Goal: Find specific page/section: Find specific page/section

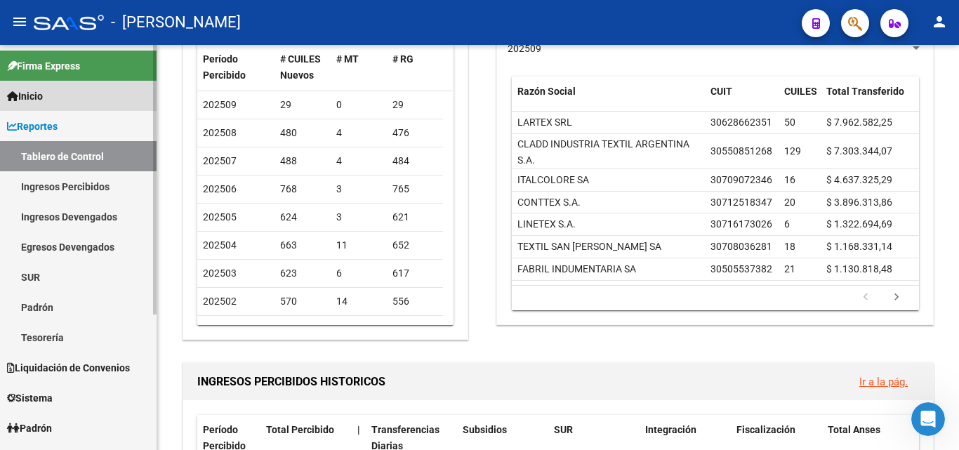
click at [36, 103] on span "Inicio" at bounding box center [25, 95] width 36 height 15
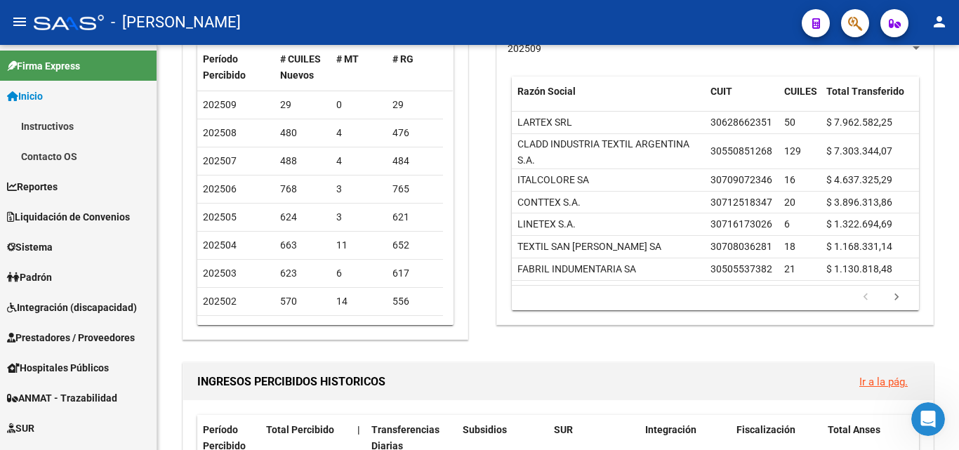
click at [13, 22] on mat-icon "menu" at bounding box center [19, 21] width 17 height 17
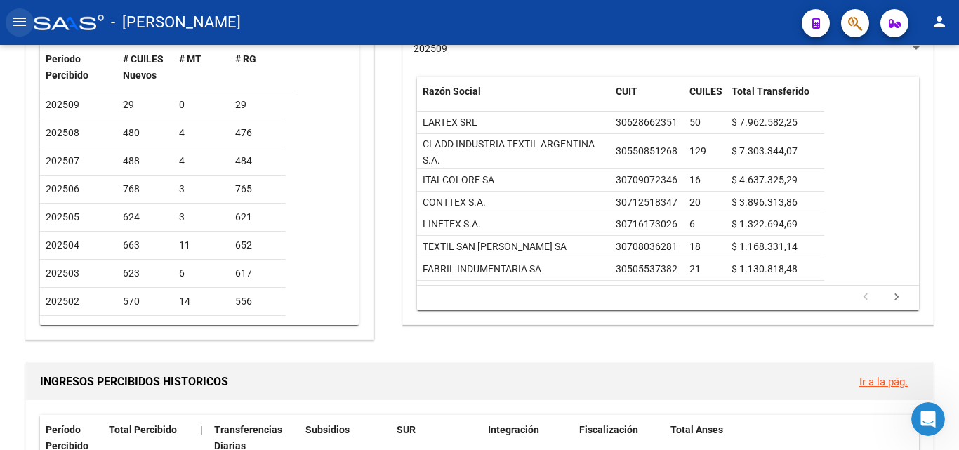
click at [14, 22] on mat-icon "menu" at bounding box center [19, 21] width 17 height 17
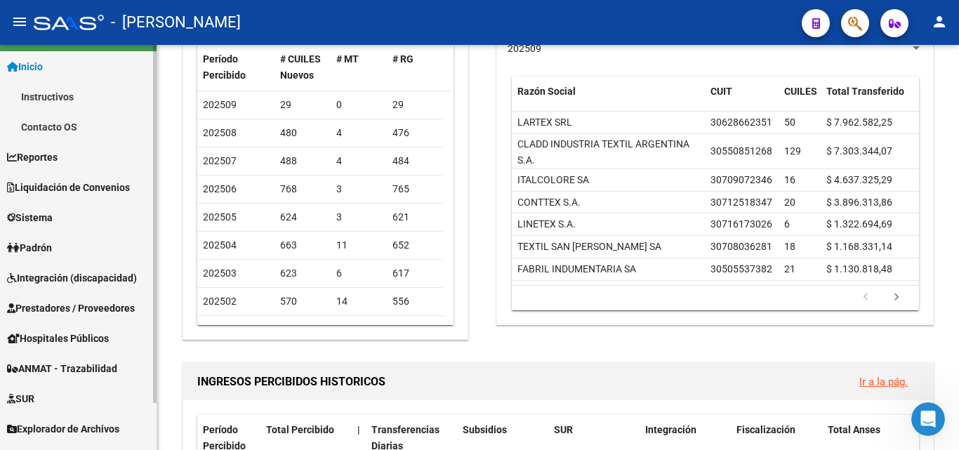
scroll to position [53, 0]
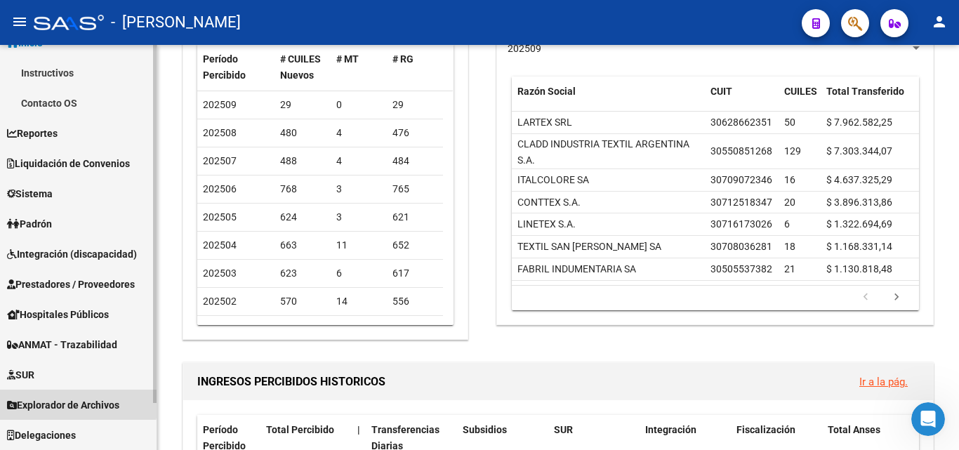
click at [52, 401] on span "Explorador de Archivos" at bounding box center [63, 404] width 112 height 15
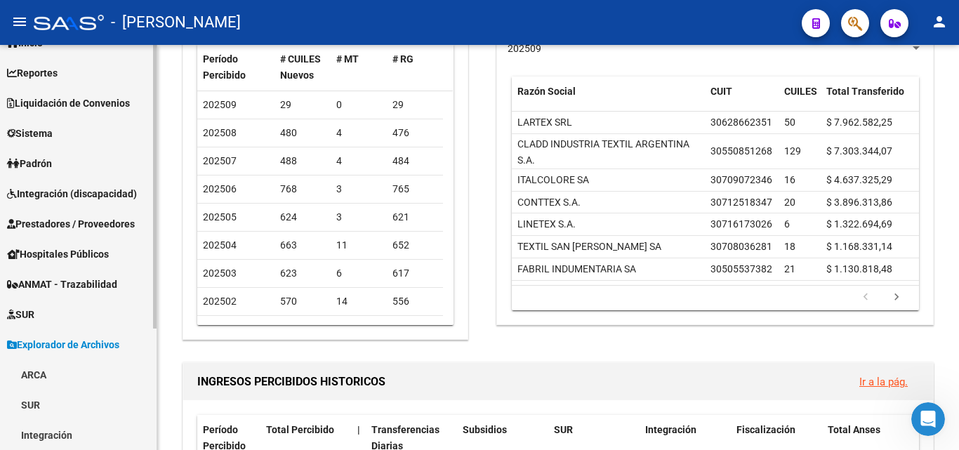
scroll to position [124, 0]
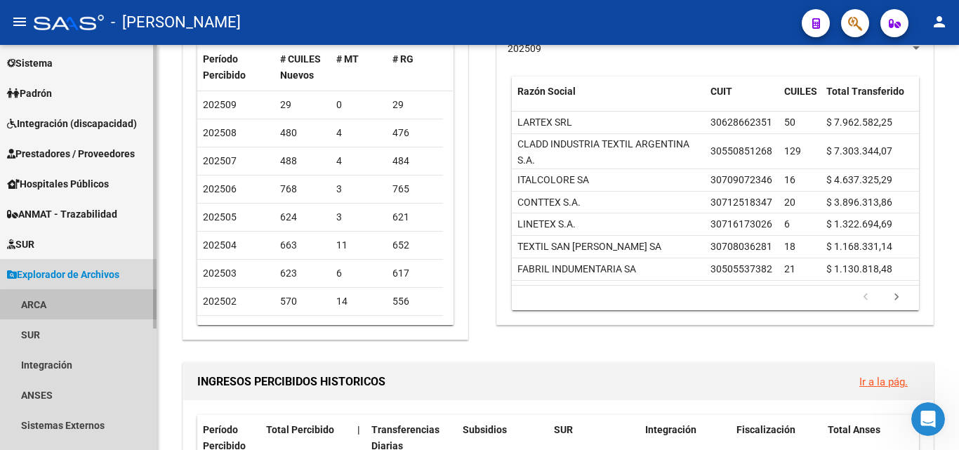
click at [82, 305] on link "ARCA" at bounding box center [78, 304] width 157 height 30
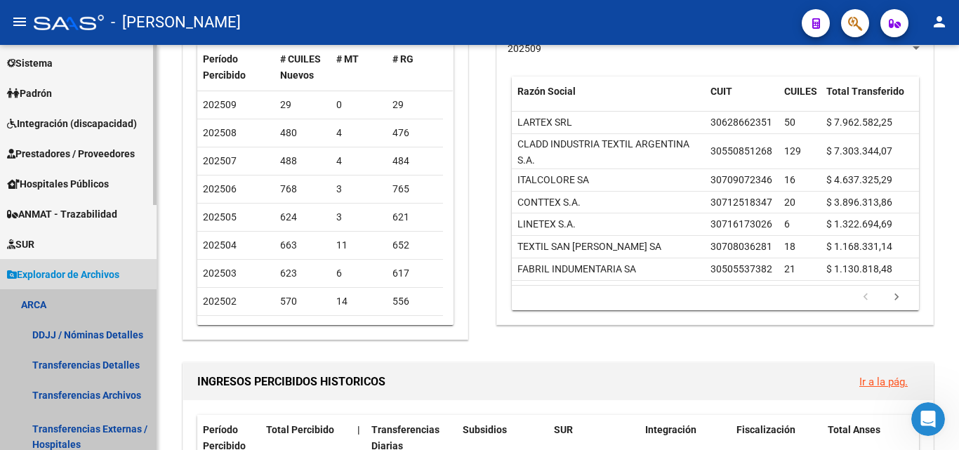
click at [82, 305] on link "ARCA" at bounding box center [78, 304] width 157 height 30
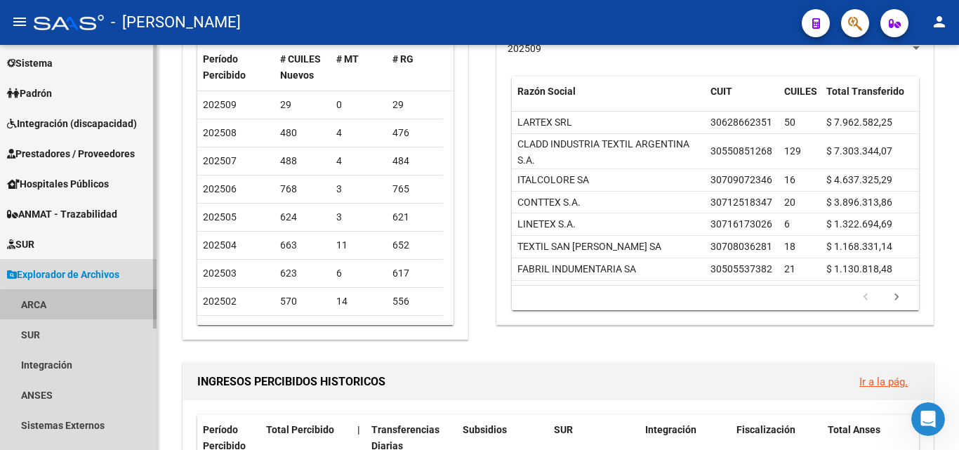
click at [82, 305] on link "ARCA" at bounding box center [78, 304] width 157 height 30
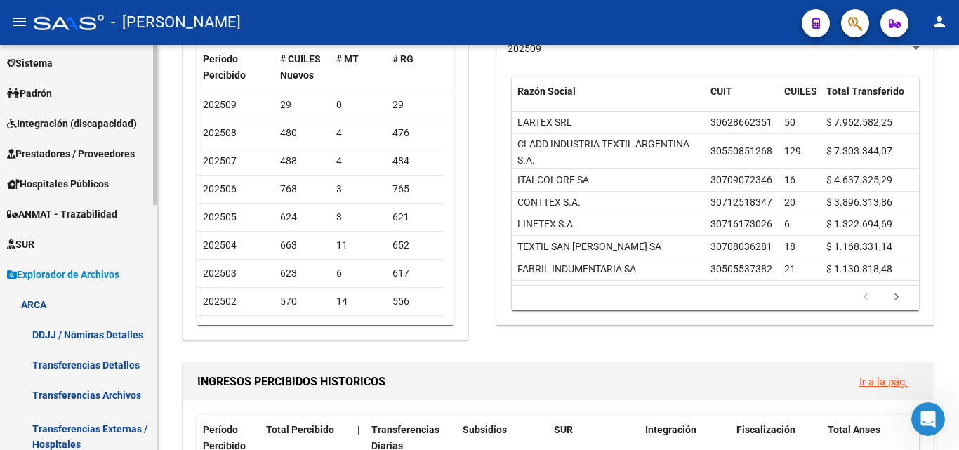
scroll to position [194, 0]
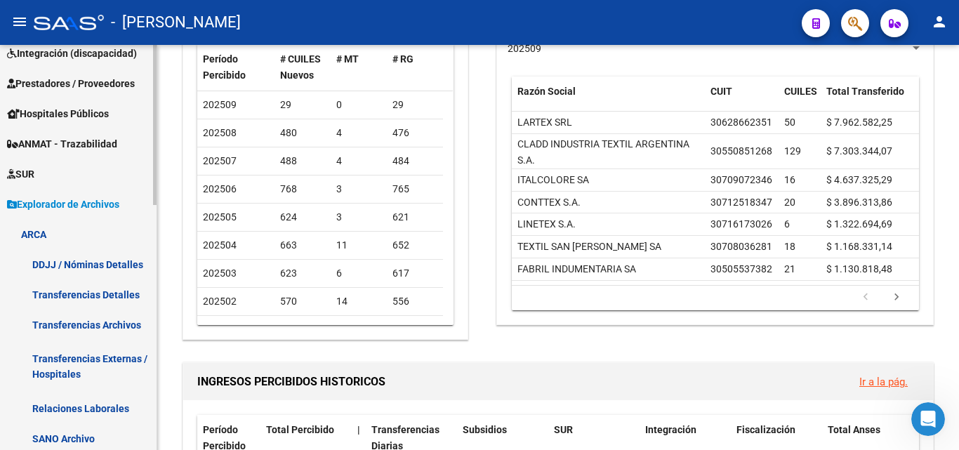
click at [92, 298] on link "Transferencias Detalles" at bounding box center [78, 295] width 157 height 30
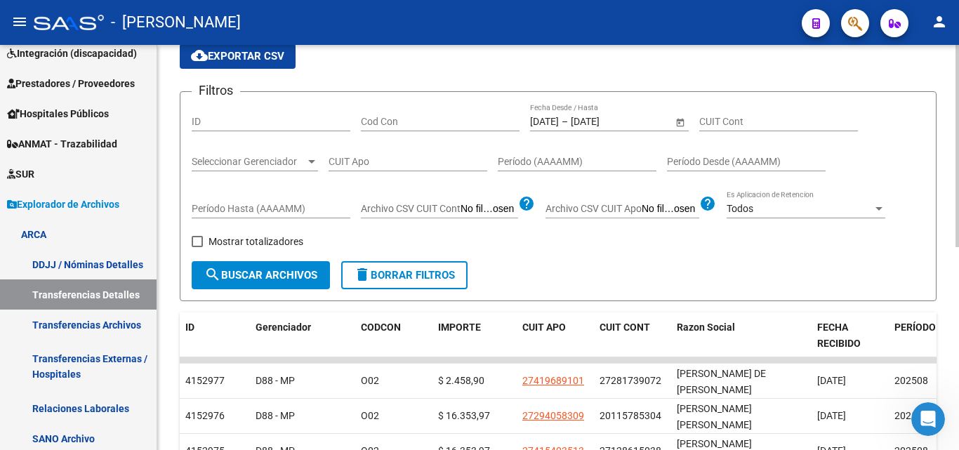
scroll to position [55, 0]
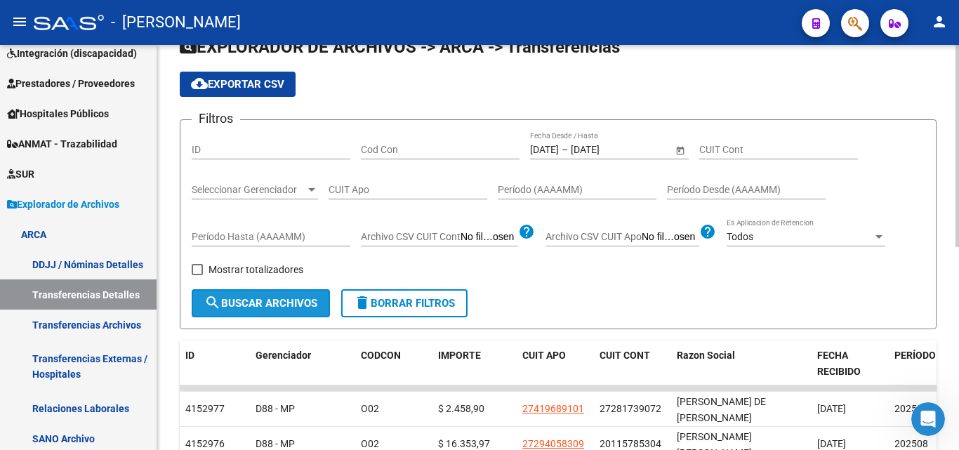
click at [284, 301] on span "search Buscar Archivos" at bounding box center [260, 303] width 113 height 13
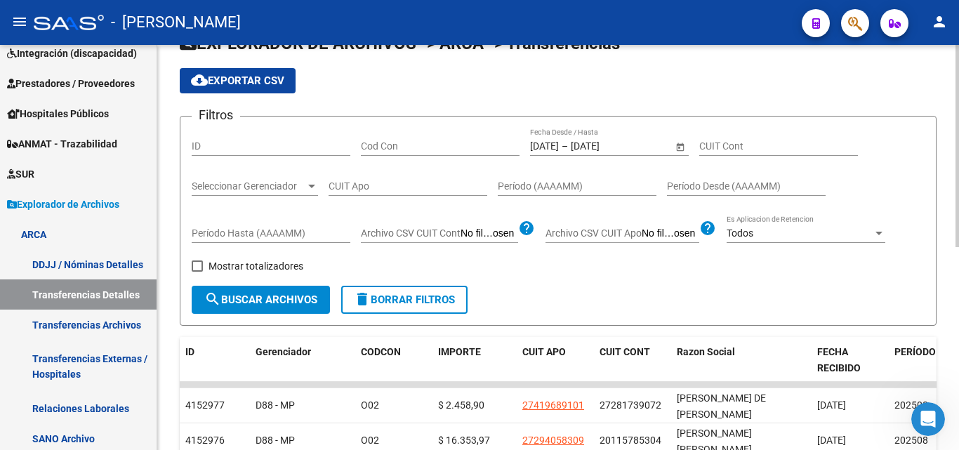
scroll to position [70, 0]
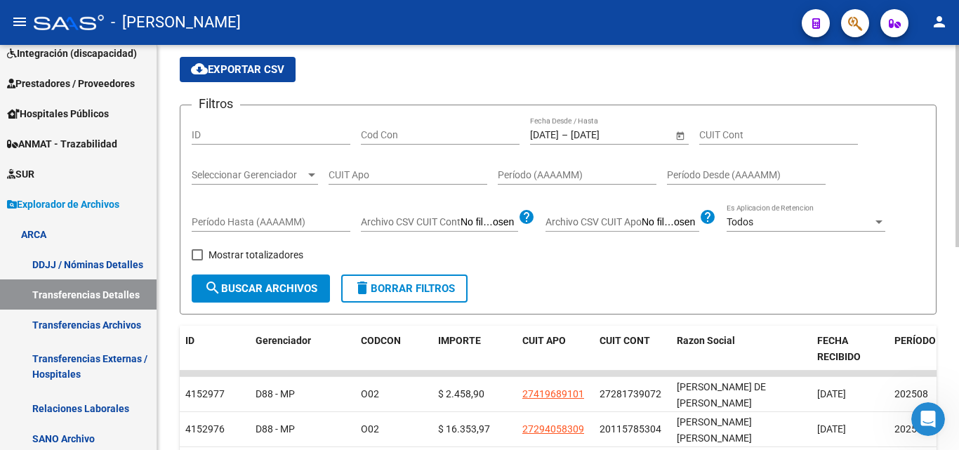
click at [211, 250] on span "Mostrar totalizadores" at bounding box center [256, 254] width 95 height 17
click at [197, 261] on input "Mostrar totalizadores" at bounding box center [197, 261] width 1 height 1
checkbox input "true"
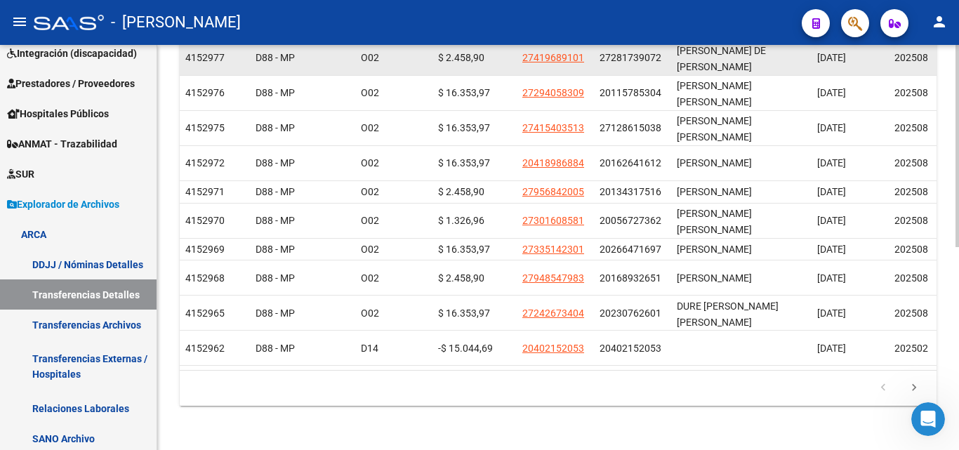
scroll to position [55, 0]
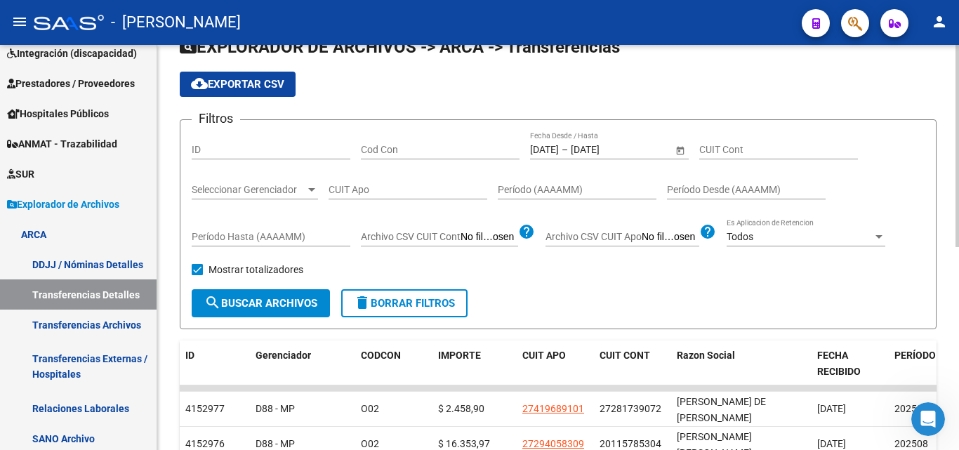
click at [271, 310] on span "search Buscar Archivos" at bounding box center [260, 303] width 113 height 13
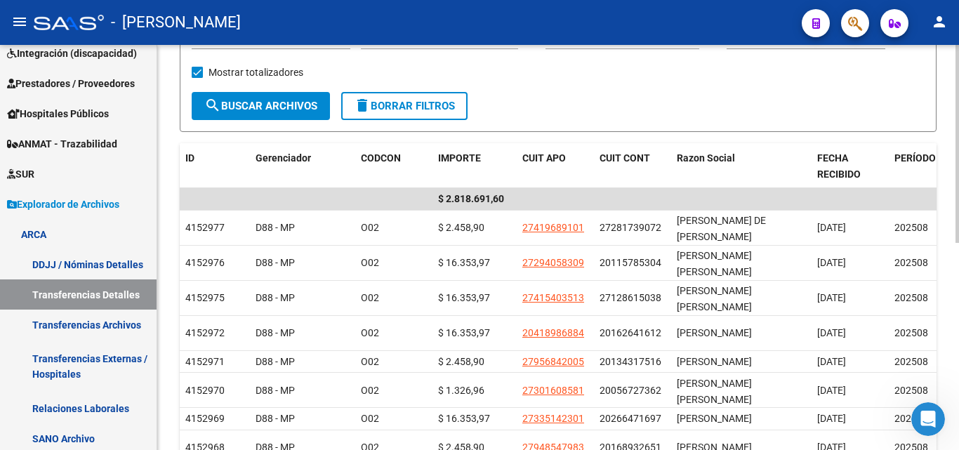
scroll to position [281, 0]
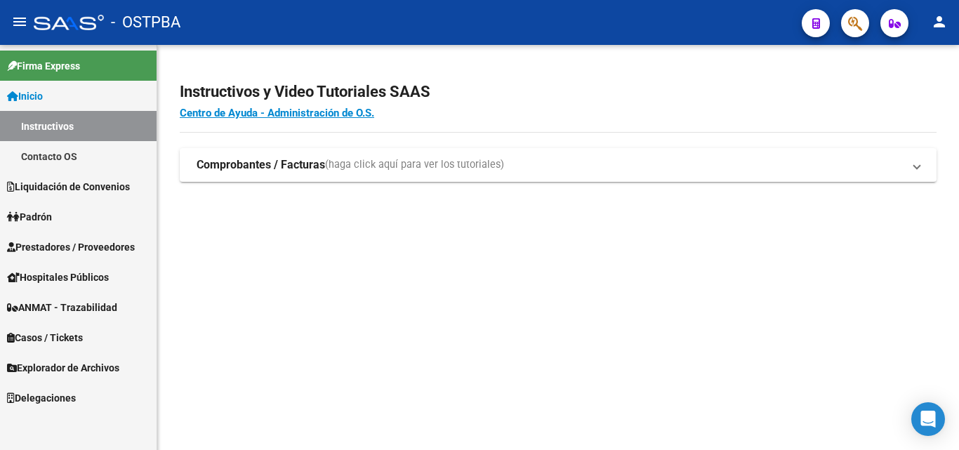
click at [91, 360] on span "Explorador de Archivos" at bounding box center [63, 367] width 112 height 15
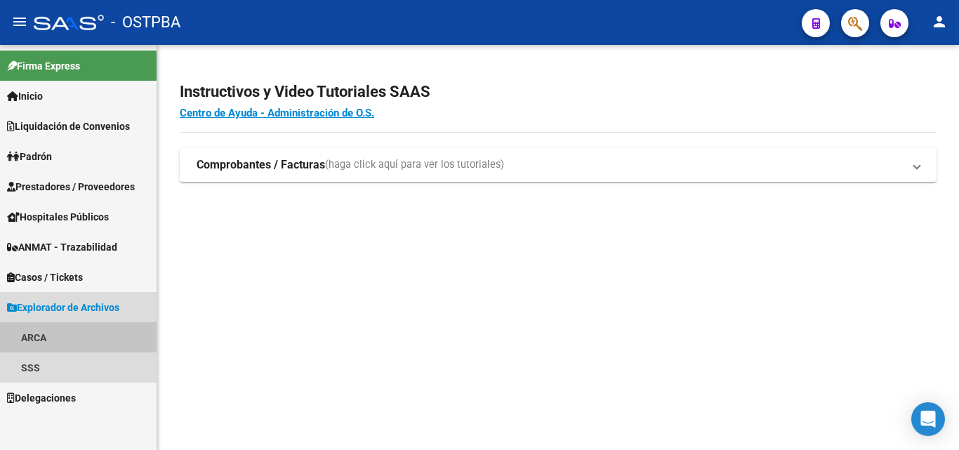
click at [47, 336] on link "ARCA" at bounding box center [78, 337] width 157 height 30
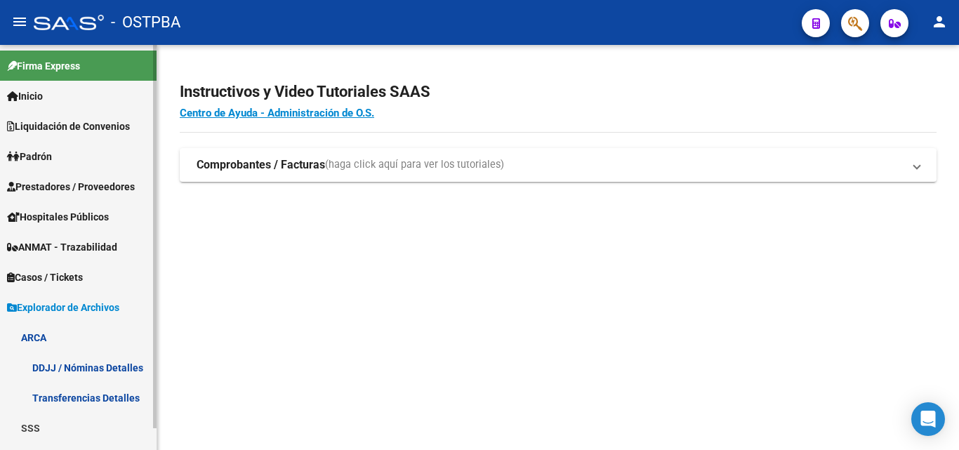
click at [58, 343] on link "ARCA" at bounding box center [78, 337] width 157 height 30
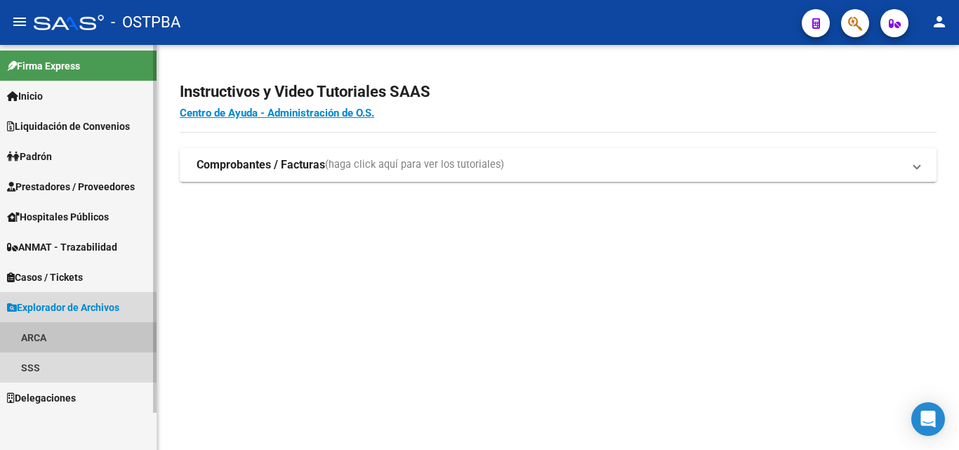
click at [56, 342] on link "ARCA" at bounding box center [78, 337] width 157 height 30
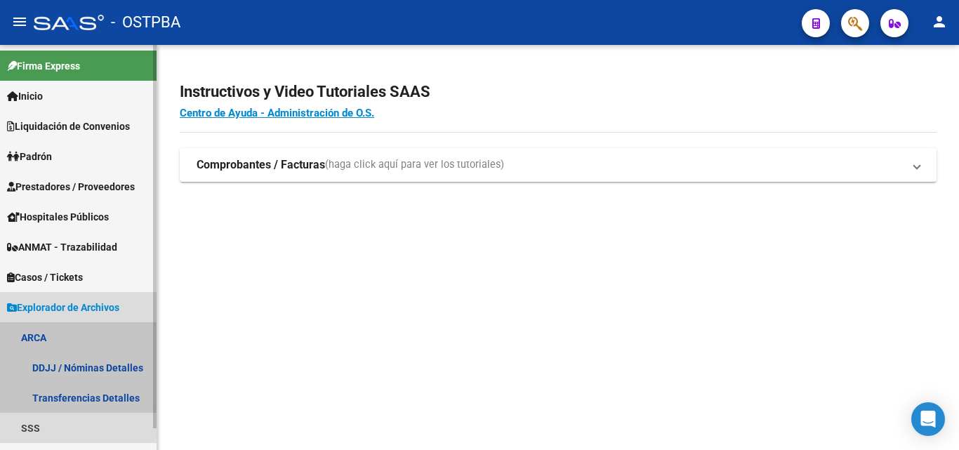
click at [44, 340] on link "ARCA" at bounding box center [78, 337] width 157 height 30
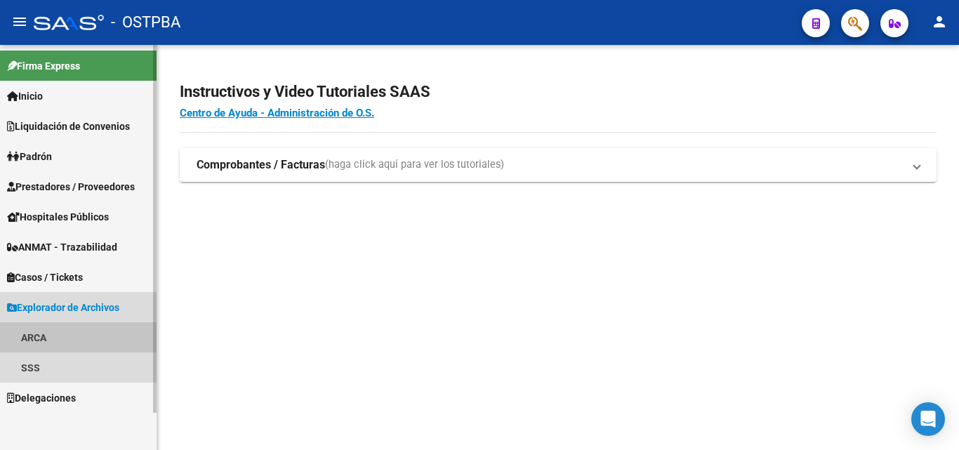
click at [44, 340] on link "ARCA" at bounding box center [78, 337] width 157 height 30
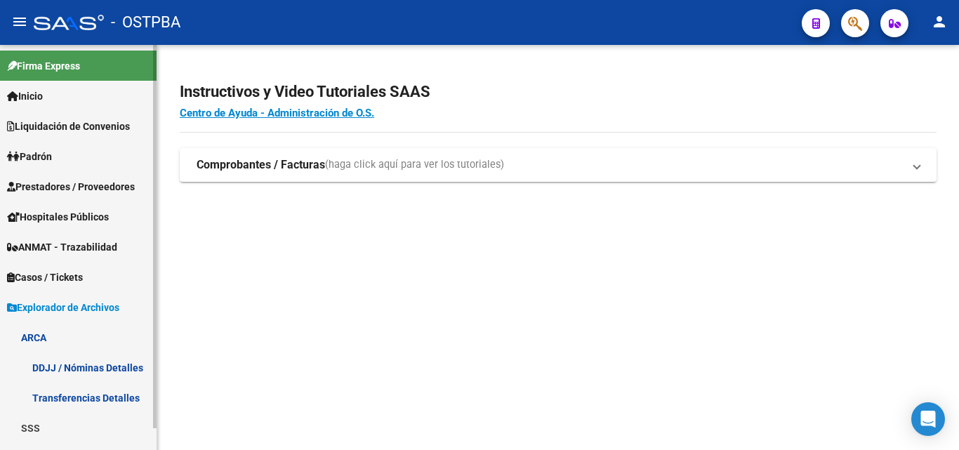
click at [74, 397] on link "Transferencias Detalles" at bounding box center [78, 398] width 157 height 30
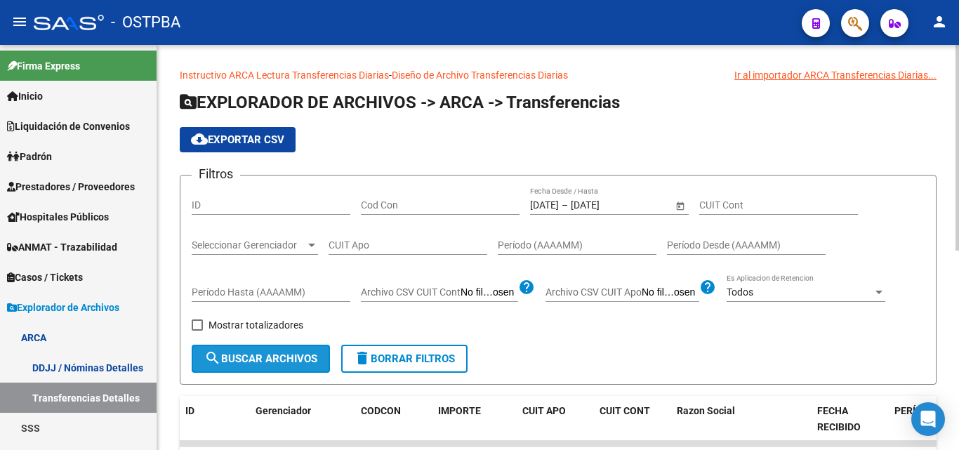
click at [254, 355] on span "search Buscar Archivos" at bounding box center [260, 359] width 113 height 13
click at [191, 328] on form "Filtros ID Cod Con 01/09/2025 01/09/2025 – 08/09/2025 08/09/2025 Fecha Desde / …" at bounding box center [558, 280] width 757 height 210
click at [197, 329] on span at bounding box center [197, 325] width 11 height 11
click at [197, 331] on input "Mostrar totalizadores" at bounding box center [197, 331] width 1 height 1
checkbox input "true"
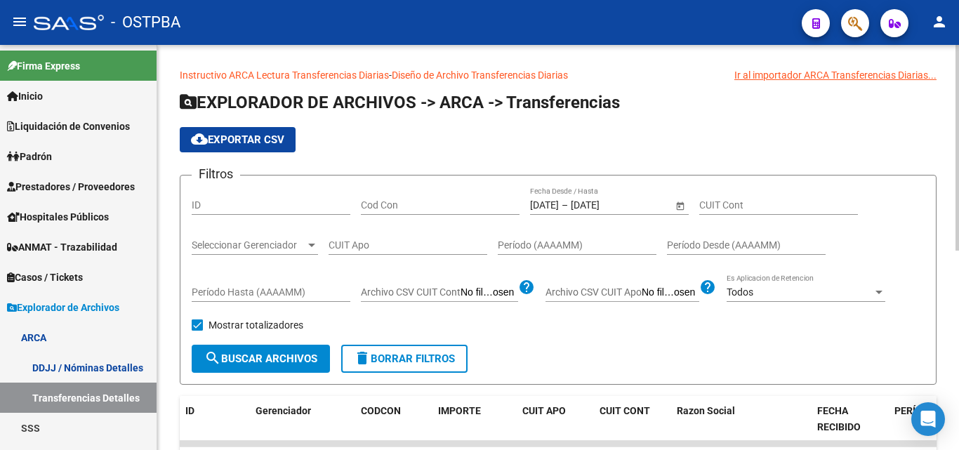
click at [246, 365] on span "search Buscar Archivos" at bounding box center [260, 359] width 113 height 13
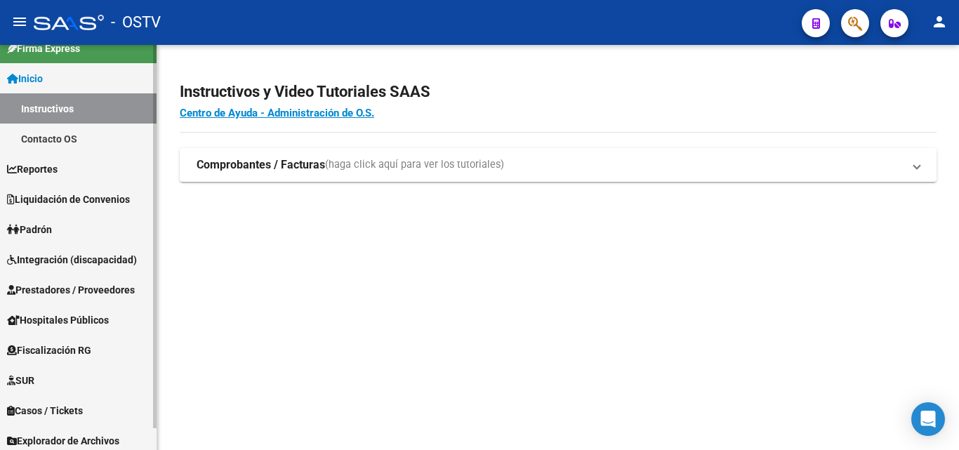
scroll to position [23, 0]
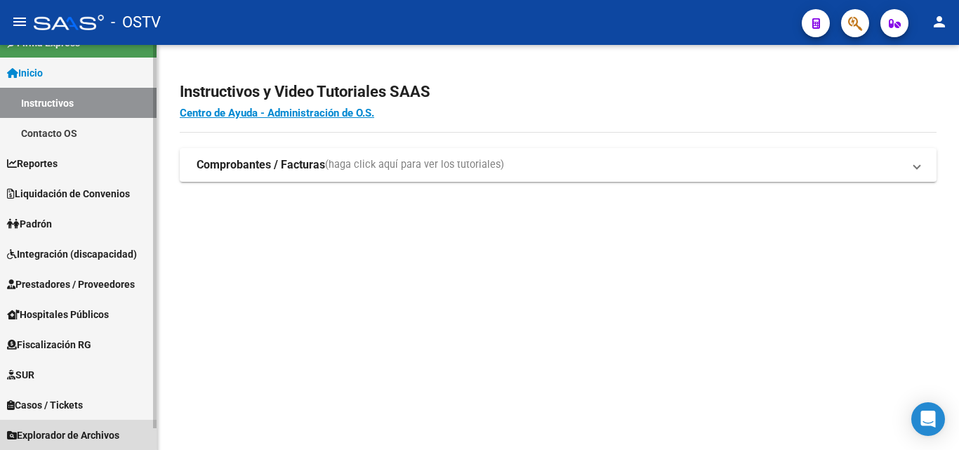
click at [72, 434] on span "Explorador de Archivos" at bounding box center [63, 435] width 112 height 15
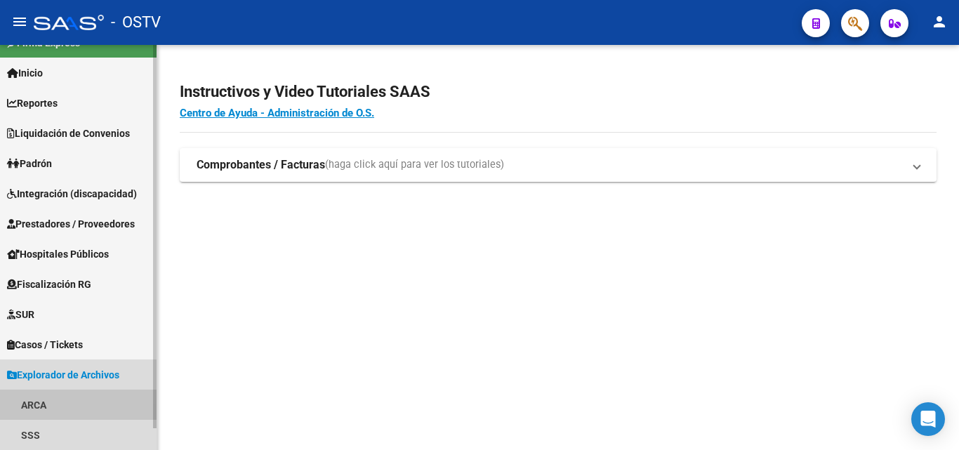
click at [58, 412] on link "ARCA" at bounding box center [78, 405] width 157 height 30
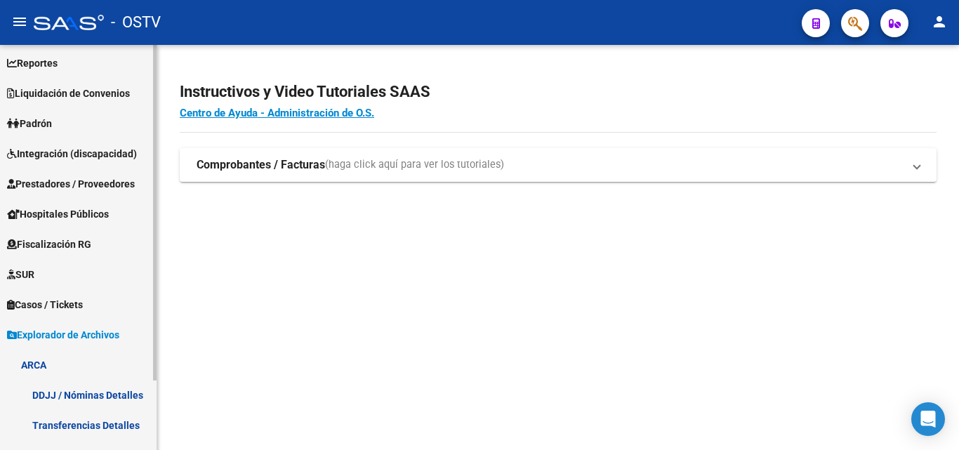
scroll to position [84, 0]
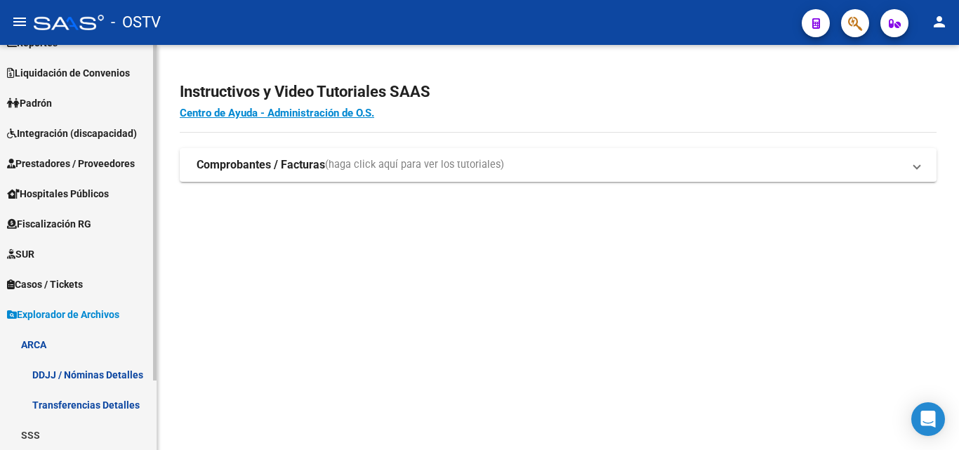
click at [66, 401] on link "Transferencias Detalles" at bounding box center [78, 405] width 157 height 30
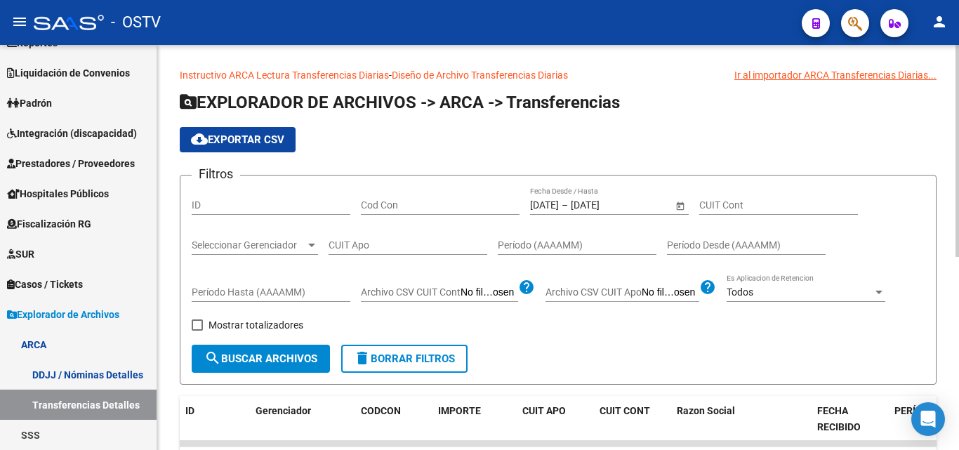
click at [235, 357] on span "search Buscar Archivos" at bounding box center [260, 359] width 113 height 13
drag, startPoint x: 195, startPoint y: 320, endPoint x: 250, endPoint y: 351, distance: 63.8
click at [199, 320] on span at bounding box center [197, 325] width 11 height 11
click at [197, 331] on input "Mostrar totalizadores" at bounding box center [197, 331] width 1 height 1
checkbox input "true"
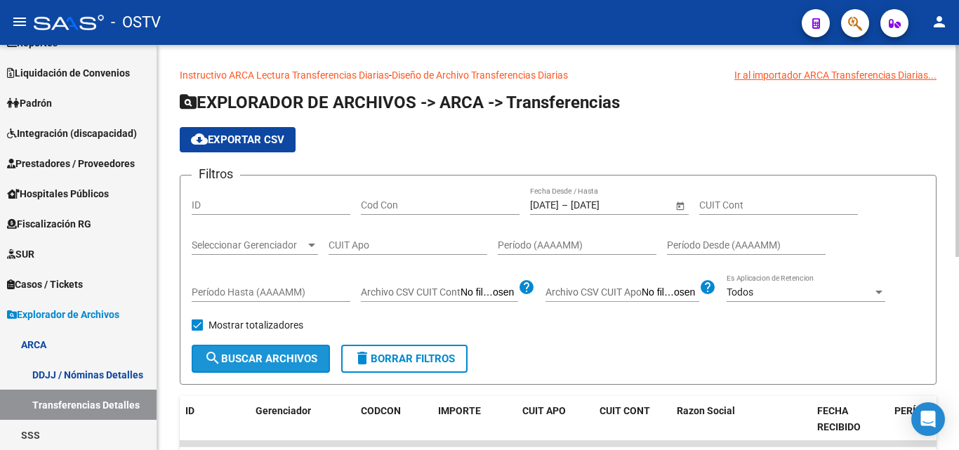
click at [263, 363] on span "search Buscar Archivos" at bounding box center [260, 359] width 113 height 13
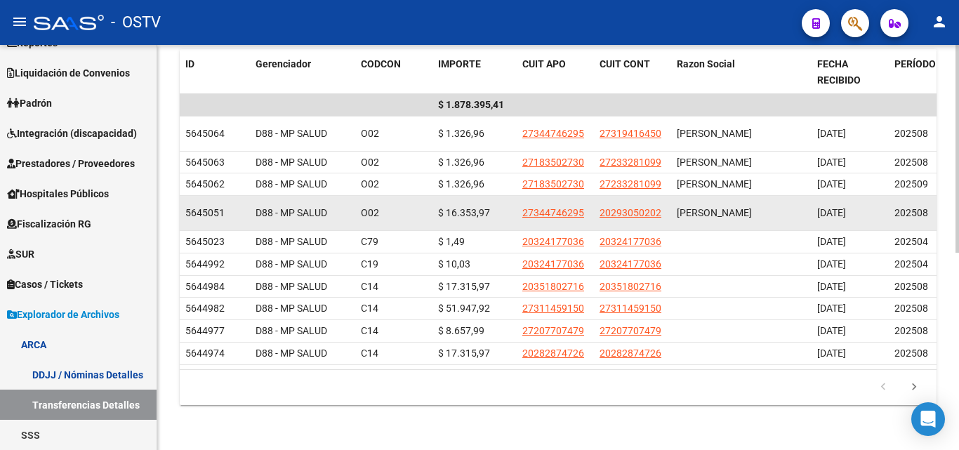
scroll to position [33, 0]
